Goal: Task Accomplishment & Management: Use online tool/utility

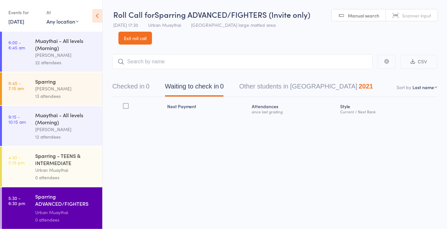
click at [76, 174] on div "Urban Muaythai" at bounding box center [66, 169] width 62 height 7
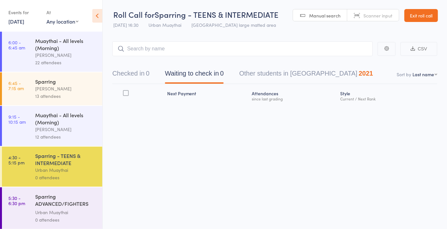
click at [377, 15] on span "Scanner input" at bounding box center [377, 15] width 29 height 6
click at [141, 82] on button "Checked in 0" at bounding box center [130, 74] width 37 height 17
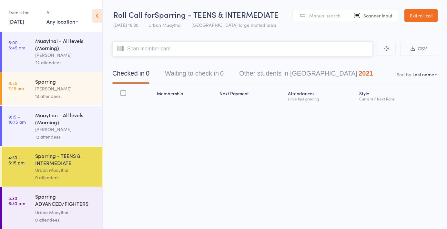
click at [342, 51] on input "search" at bounding box center [242, 48] width 260 height 15
type input "6232"
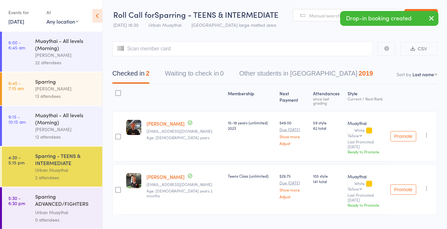
click at [440, 78] on main "CSV Checked in 2 Waiting to check in 0 Other students in [GEOGRAPHIC_DATA] 2019…" at bounding box center [275, 138] width 344 height 212
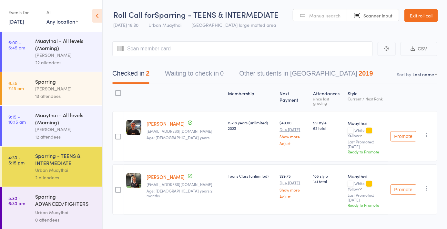
click at [431, 81] on nav "Checked in 2 Waiting to check in 0 Other students in [GEOGRAPHIC_DATA] 2019" at bounding box center [275, 74] width 340 height 17
click at [427, 80] on nav "Checked in 2 Waiting to check in 0 Other students in [GEOGRAPHIC_DATA] 2019" at bounding box center [275, 74] width 340 height 17
click at [424, 71] on nav "Checked in 2 Waiting to check in 0 Other students in [GEOGRAPHIC_DATA] 2019" at bounding box center [275, 74] width 340 height 17
click at [427, 67] on nav "Checked in 2 Waiting to check in 0 Other students in [GEOGRAPHIC_DATA] 2019" at bounding box center [275, 74] width 340 height 17
click at [428, 80] on nav "Checked in 2 Waiting to check in 0 Other students in [GEOGRAPHIC_DATA] 2019" at bounding box center [275, 74] width 340 height 17
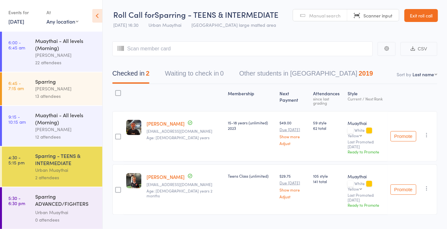
click at [429, 77] on select "First name Last name Birthday [DATE]? Behind on payments? Check in time Next pa…" at bounding box center [424, 74] width 25 height 6
select select "4"
click at [412, 71] on select "First name Last name Birthday [DATE]? Behind on payments? Check in time Next pa…" at bounding box center [424, 74] width 25 height 6
click at [319, 46] on input "search" at bounding box center [242, 48] width 260 height 15
click at [181, 217] on div "Membership Next Payment Atten­dances since last grading Style Current / Next Ra…" at bounding box center [274, 163] width 325 height 159
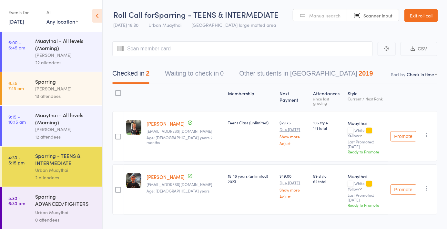
click at [191, 213] on div "Membership Next Payment Atten­dances since last grading Style Current / Next Ra…" at bounding box center [274, 163] width 325 height 159
click at [194, 217] on div "Membership Next Payment Atten­dances since last grading Style Current / Next Ra…" at bounding box center [274, 163] width 325 height 159
click at [238, 52] on input "search" at bounding box center [242, 48] width 260 height 15
type input "0713"
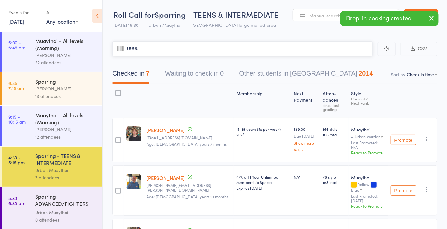
type input "0990"
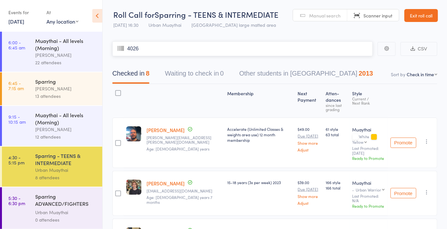
type input "4026"
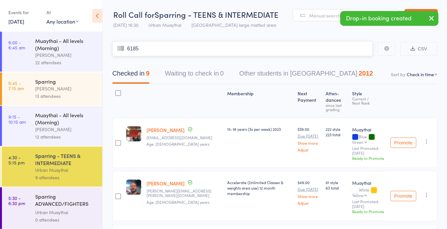
type input "6185"
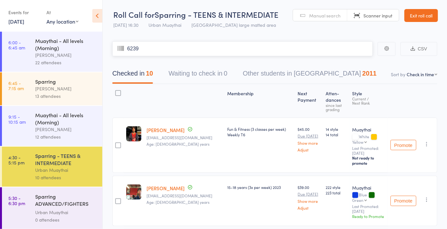
type input "6239"
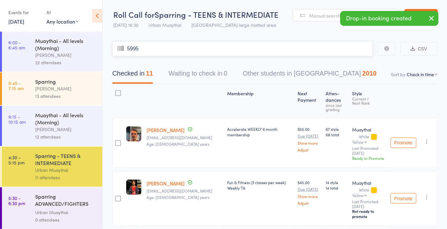
type input "5995"
type input "5495"
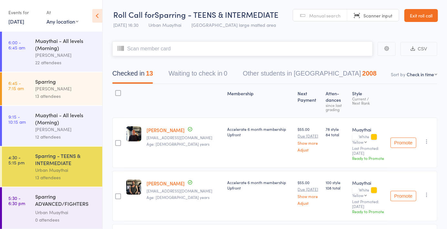
click at [254, 50] on input "search" at bounding box center [242, 48] width 260 height 15
type input "5520"
click at [300, 49] on input "search" at bounding box center [242, 48] width 260 height 15
type input "5984"
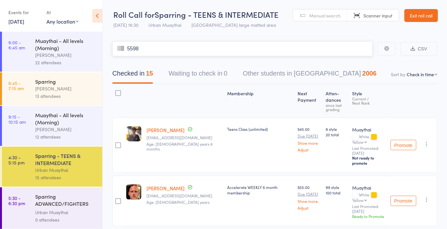
type input "5598"
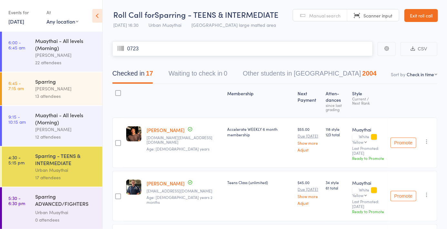
type input "0723"
click at [87, 217] on div "0 attendees" at bounding box center [66, 219] width 62 height 7
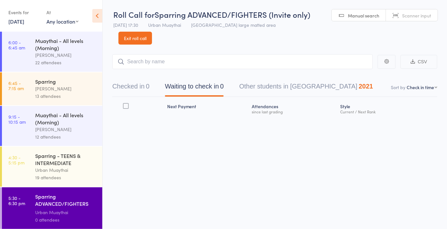
click at [134, 90] on button "Checked in 0" at bounding box center [130, 87] width 37 height 17
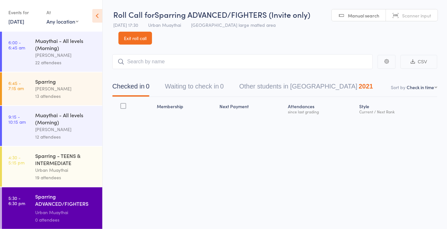
click at [411, 26] on header "Roll Call for Sparring ADVANCED/FIGHTERS (Invite only) [DATE] 17:30 Urban Muayt…" at bounding box center [275, 22] width 344 height 45
click at [426, 15] on span "Scanner input" at bounding box center [416, 15] width 29 height 6
click at [361, 21] on div "Manual search Scanner input" at bounding box center [384, 15] width 106 height 12
click at [363, 18] on link "Manual search" at bounding box center [359, 15] width 54 height 12
click at [267, 63] on input "search" at bounding box center [242, 61] width 260 height 15
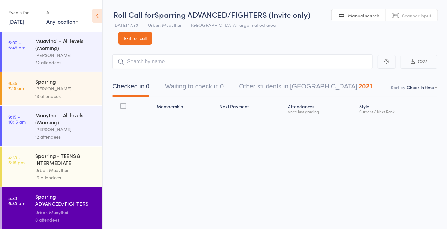
click at [298, 64] on input "search" at bounding box center [242, 61] width 260 height 15
click at [279, 65] on input "search" at bounding box center [242, 61] width 260 height 15
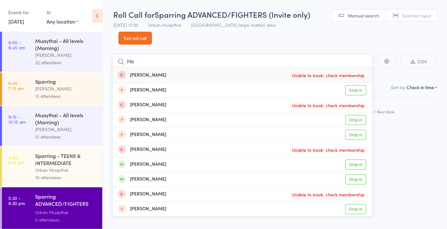
type input "H"
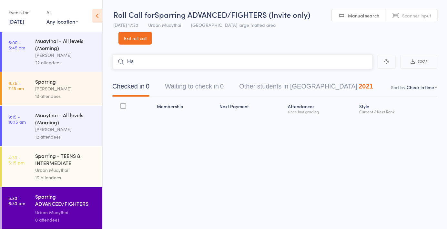
type input "H"
click at [418, 17] on span "Scanner input" at bounding box center [416, 15] width 29 height 6
type input "6032"
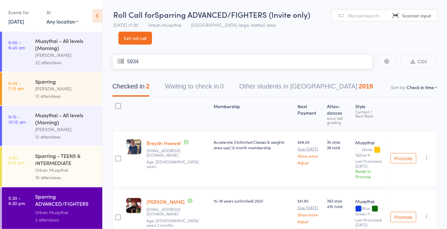
type input "5934"
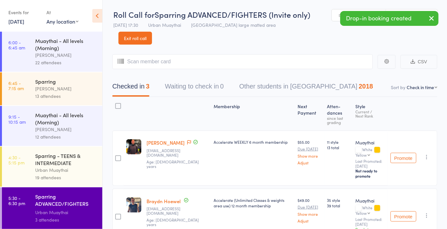
click at [187, 144] on icon at bounding box center [189, 142] width 4 height 5
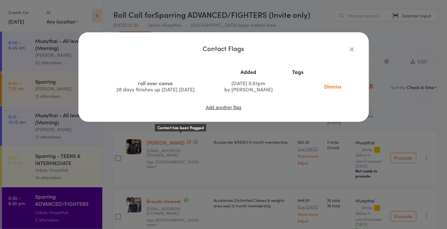
click at [355, 49] on icon "button" at bounding box center [351, 48] width 7 height 7
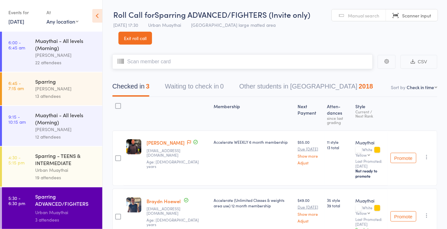
click at [312, 58] on input "search" at bounding box center [242, 61] width 260 height 15
click at [368, 15] on span "Manual search" at bounding box center [363, 15] width 31 height 6
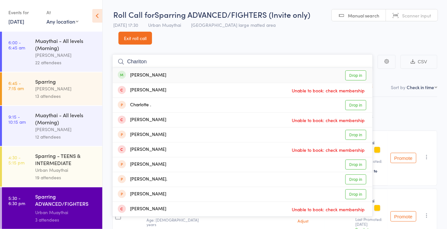
type input "Chariton"
click at [354, 79] on link "Drop in" at bounding box center [355, 75] width 21 height 10
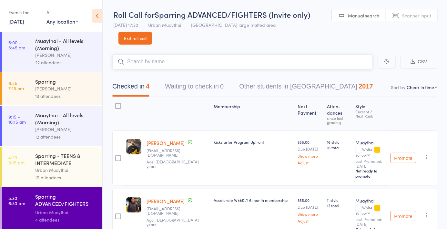
click at [254, 69] on input "search" at bounding box center [242, 61] width 260 height 15
click at [397, 15] on link "Scanner input" at bounding box center [412, 15] width 52 height 12
type input "51145114"
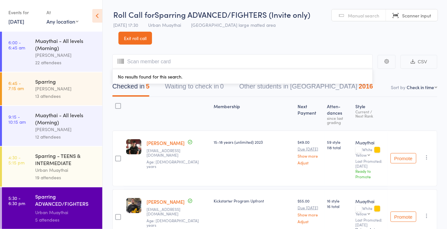
click at [142, 43] on link "Exit roll call" at bounding box center [135, 38] width 34 height 13
